Goal: Navigation & Orientation: Find specific page/section

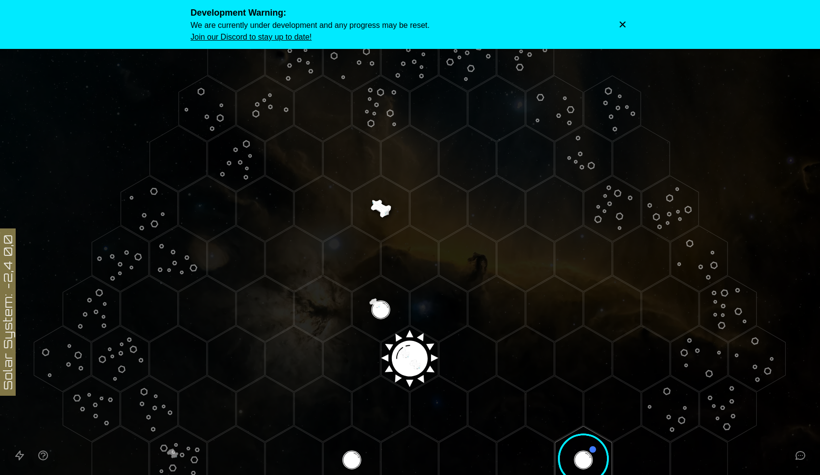
click at [621, 24] on icon "Dismiss warning" at bounding box center [623, 25] width 10 height 10
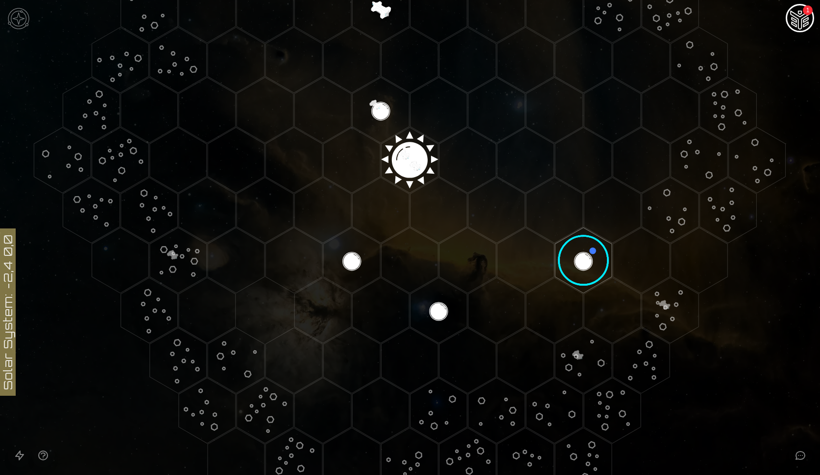
scroll to position [203, 0]
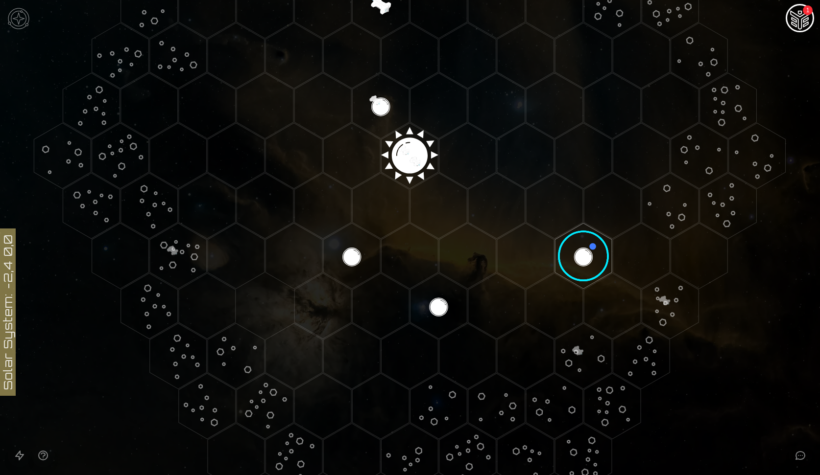
click at [21, 20] on img at bounding box center [18, 18] width 29 height 29
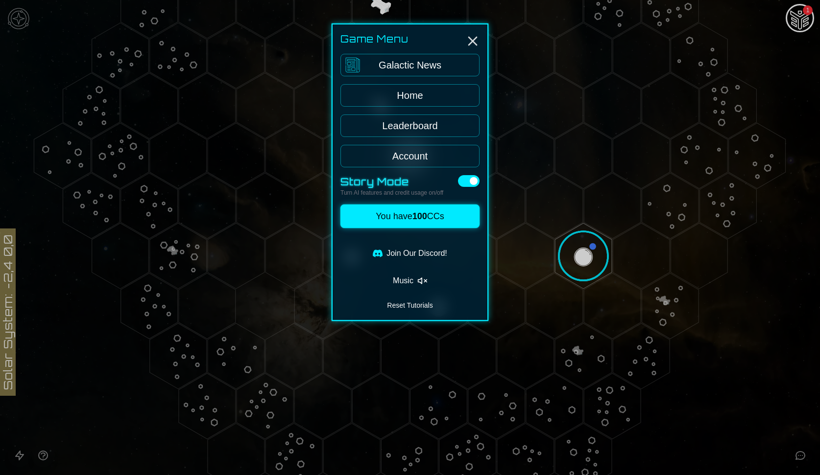
click at [413, 274] on button "Music" at bounding box center [409, 281] width 139 height 20
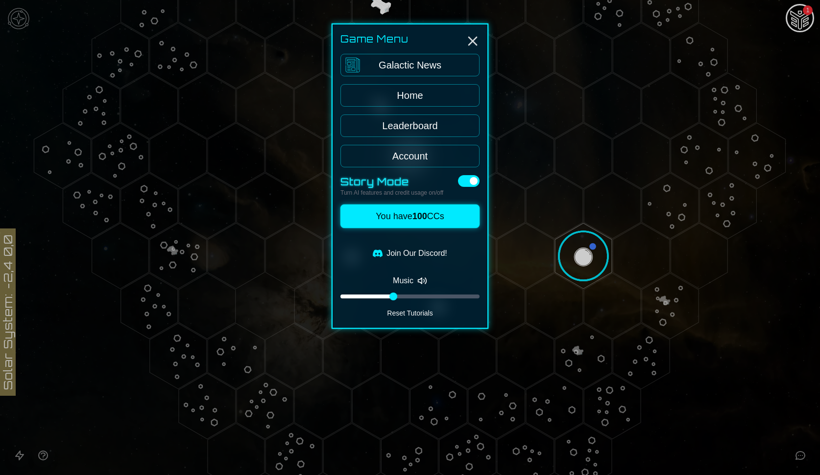
click at [558, 151] on div at bounding box center [410, 237] width 820 height 475
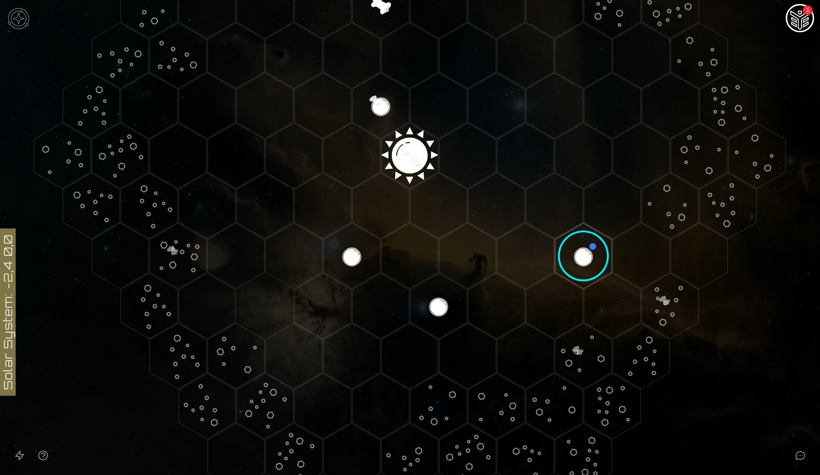
click at [18, 15] on img at bounding box center [18, 18] width 29 height 29
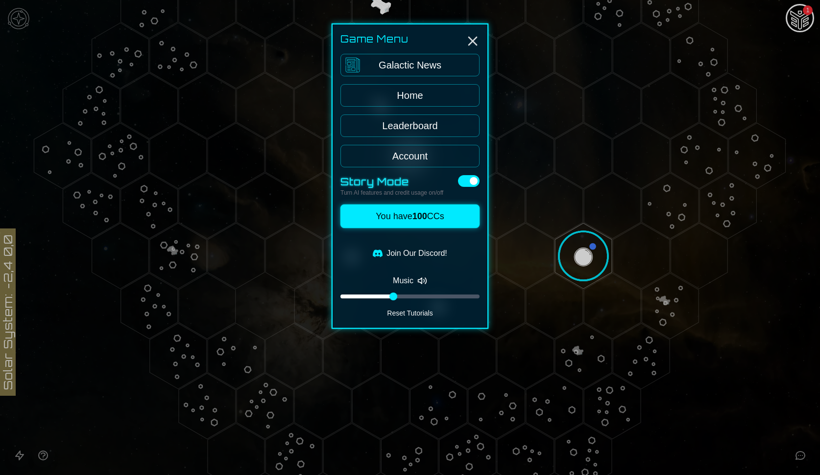
click at [357, 89] on link "Home" at bounding box center [409, 95] width 139 height 23
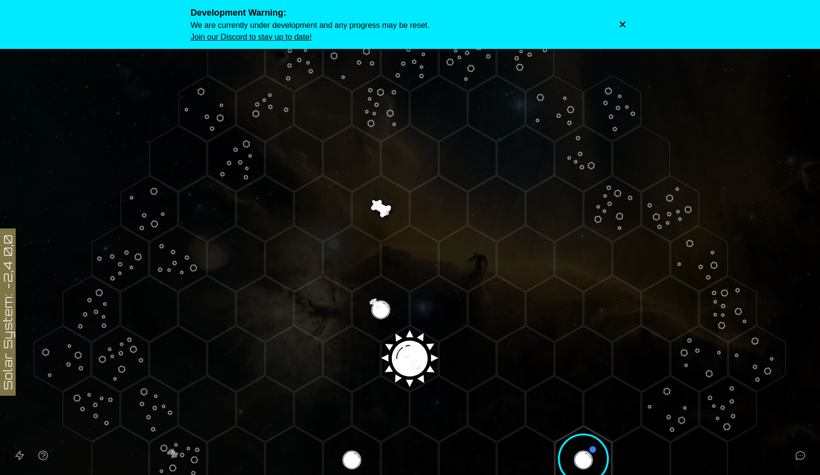
click at [621, 25] on icon "Dismiss warning" at bounding box center [622, 25] width 6 height 6
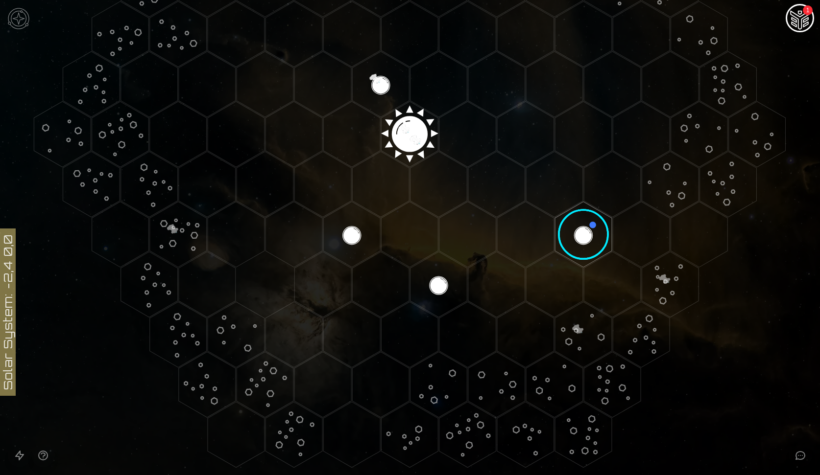
scroll to position [242, 0]
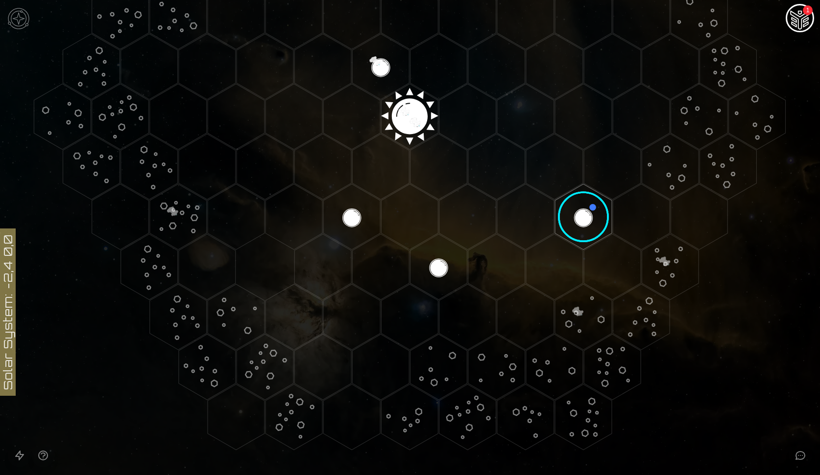
click at [23, 19] on img at bounding box center [18, 18] width 29 height 29
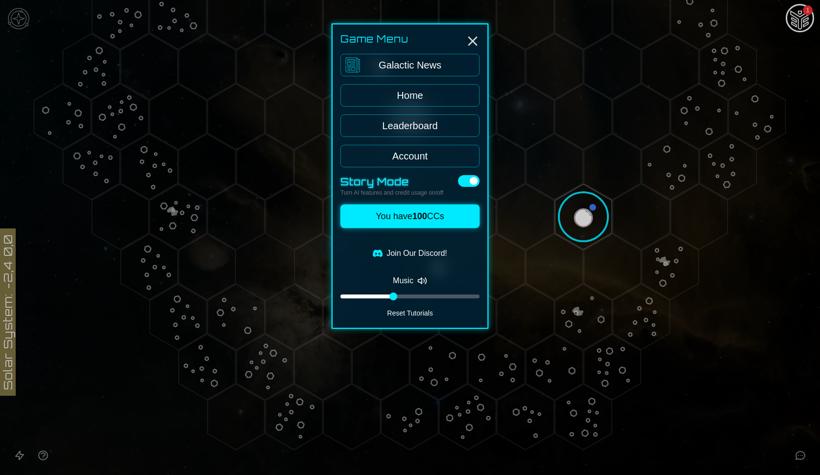
click at [102, 60] on div at bounding box center [410, 237] width 820 height 475
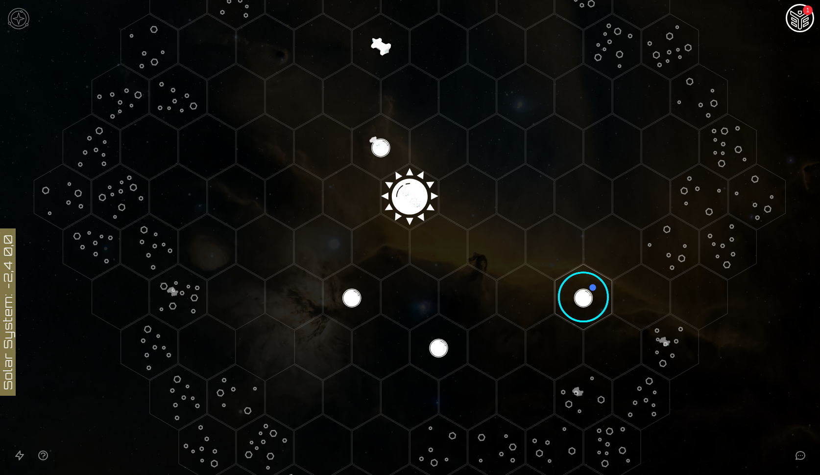
scroll to position [0, 0]
